Goal: Task Accomplishment & Management: Use online tool/utility

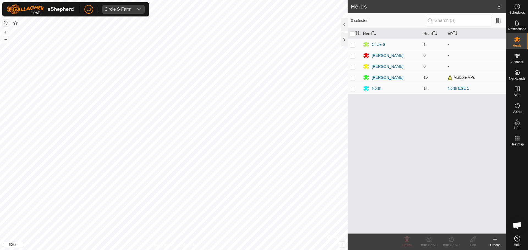
click at [372, 78] on div "[PERSON_NAME]" at bounding box center [388, 78] width 32 height 6
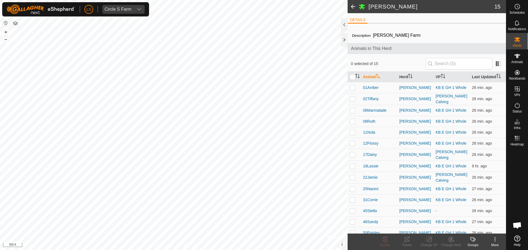
click at [349, 4] on span at bounding box center [352, 6] width 11 height 13
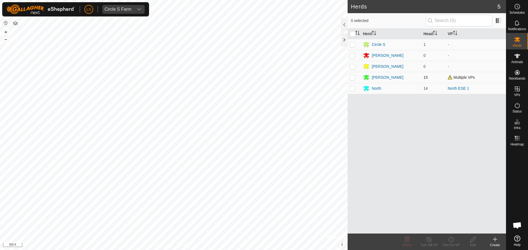
click at [353, 77] on p-checkbox at bounding box center [352, 77] width 5 height 4
checkbox input "true"
click at [448, 237] on icon at bounding box center [450, 239] width 7 height 7
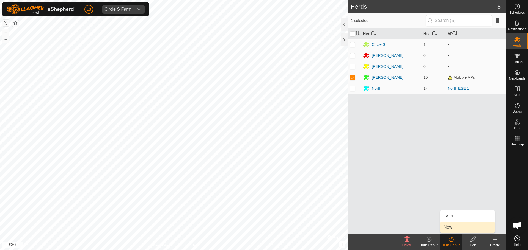
click at [458, 226] on link "Now" at bounding box center [467, 227] width 54 height 11
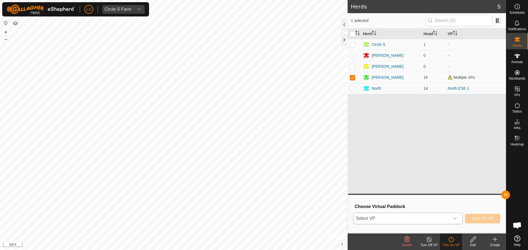
click at [451, 214] on div "dropdown trigger" at bounding box center [454, 218] width 11 height 11
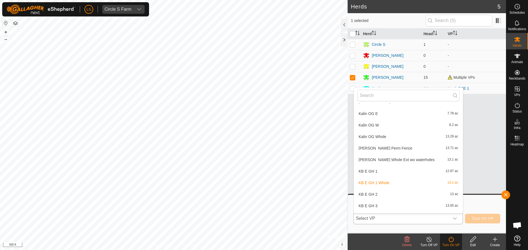
scroll to position [220, 0]
click at [420, 185] on li "KB E GH 1 Whole 13.1 ac" at bounding box center [408, 182] width 109 height 11
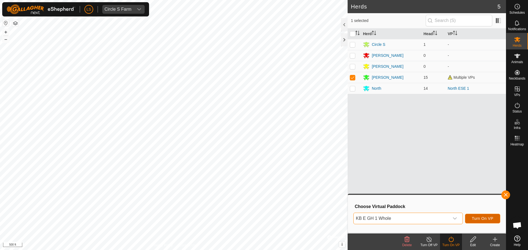
click at [477, 220] on span "Turn On VP" at bounding box center [482, 219] width 21 height 4
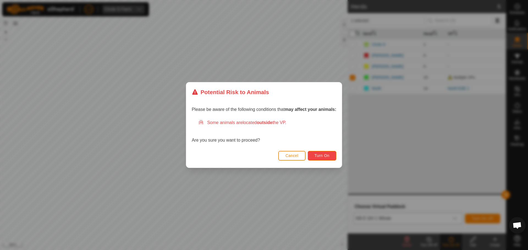
click at [325, 157] on span "Turn On" at bounding box center [321, 156] width 15 height 4
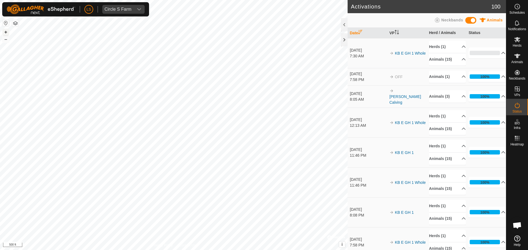
click at [8, 32] on button "+" at bounding box center [5, 32] width 7 height 7
click at [6, 29] on button "+" at bounding box center [5, 32] width 7 height 7
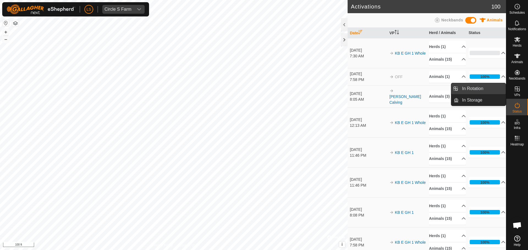
click at [482, 90] on link "In Rotation" at bounding box center [481, 88] width 47 height 11
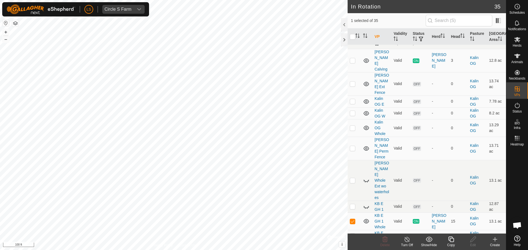
scroll to position [276, 0]
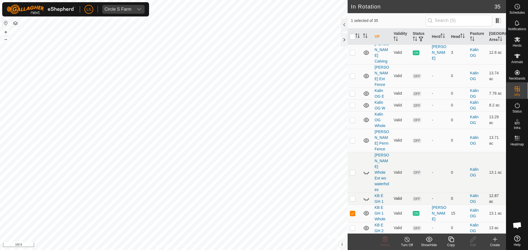
click at [352, 196] on p-checkbox at bounding box center [352, 198] width 5 height 4
checkbox input "false"
click at [351, 211] on p-checkbox at bounding box center [352, 213] width 5 height 4
checkbox input "false"
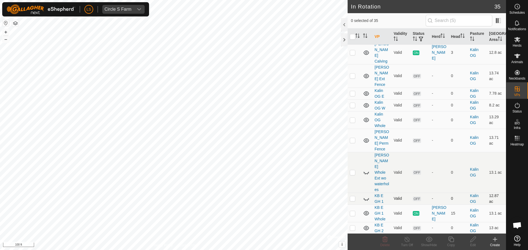
click at [352, 196] on p-checkbox at bounding box center [352, 198] width 5 height 4
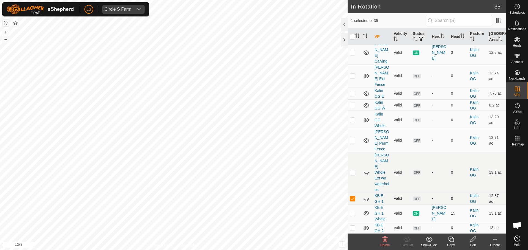
click at [365, 200] on icon at bounding box center [365, 200] width 1 height 1
click at [365, 197] on icon at bounding box center [365, 199] width 5 height 4
click at [365, 196] on icon at bounding box center [366, 199] width 7 height 7
click at [353, 196] on p-checkbox at bounding box center [352, 198] width 5 height 4
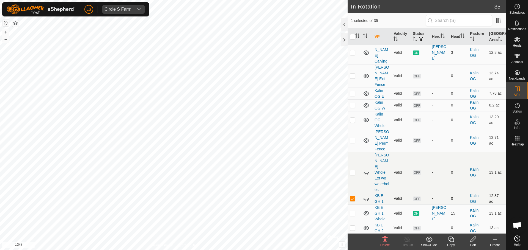
checkbox input "false"
click at [16, 23] on button "button" at bounding box center [15, 23] width 7 height 7
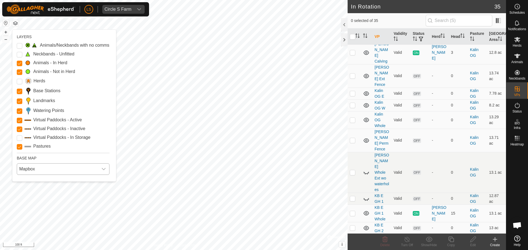
click at [35, 165] on span "Mapbox" at bounding box center [57, 169] width 81 height 11
click at [54, 184] on li "Azure" at bounding box center [63, 181] width 92 height 11
click at [16, 23] on button "button" at bounding box center [15, 23] width 7 height 7
